Goal: Transaction & Acquisition: Subscribe to service/newsletter

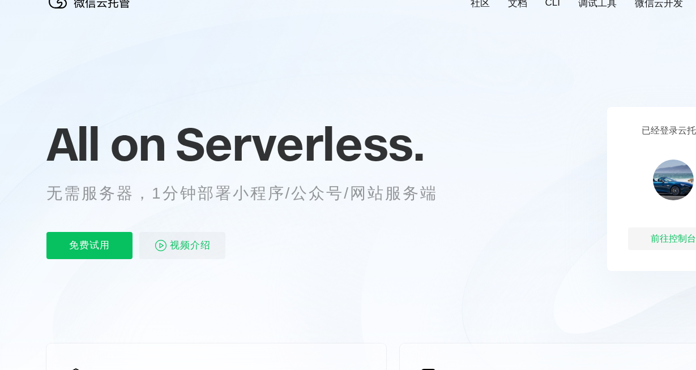
scroll to position [33, 0]
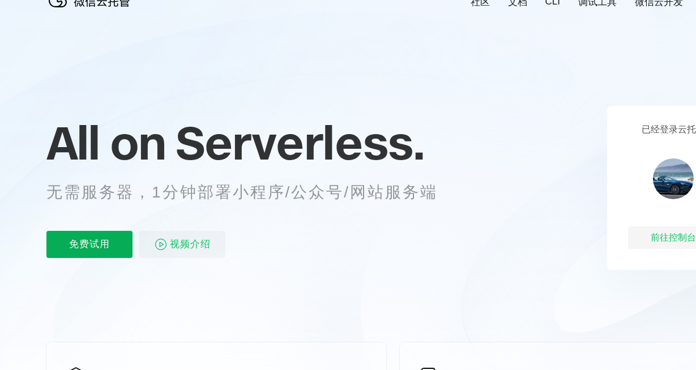
click at [92, 247] on p "免费试用" at bounding box center [89, 244] width 86 height 27
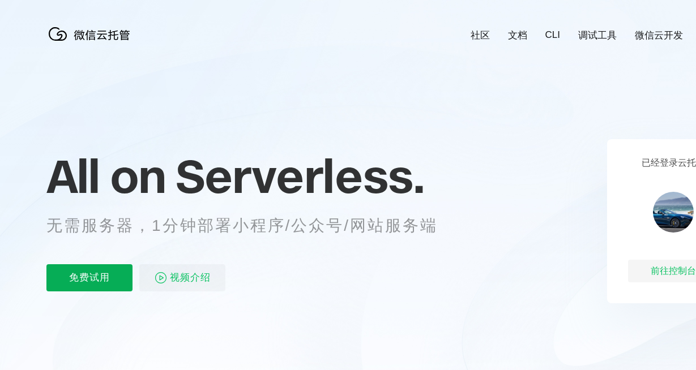
scroll to position [0, 2013]
click at [109, 277] on p "免费试用" at bounding box center [89, 277] width 86 height 27
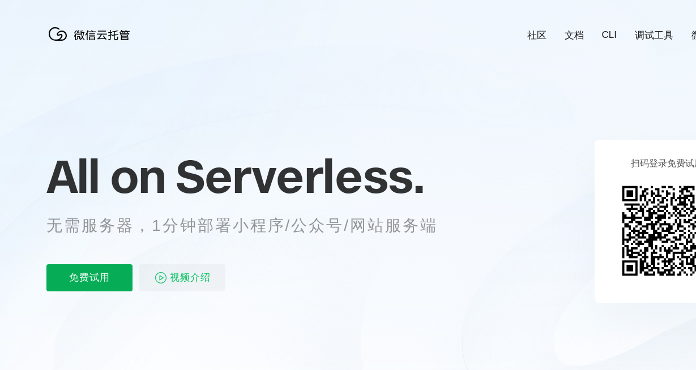
click at [93, 283] on p "免费试用" at bounding box center [89, 277] width 86 height 27
